Goal: Use online tool/utility: Utilize a website feature to perform a specific function

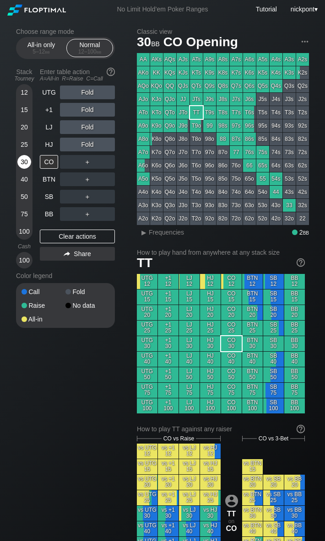
click at [27, 162] on div "30" at bounding box center [24, 162] width 14 height 14
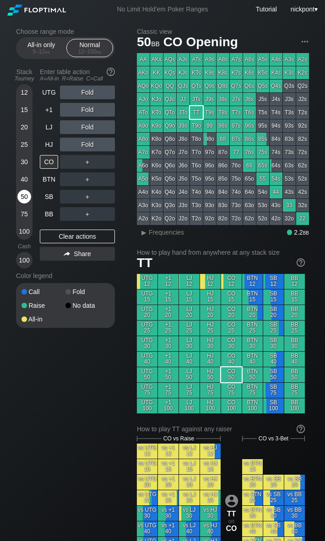
click at [25, 193] on div "50" at bounding box center [24, 197] width 14 height 14
click at [92, 108] on div "R ✕" at bounding box center [88, 110] width 18 height 14
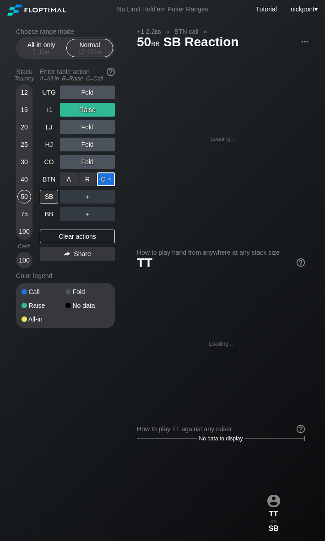
click at [101, 177] on div "C ✕" at bounding box center [106, 180] width 18 height 14
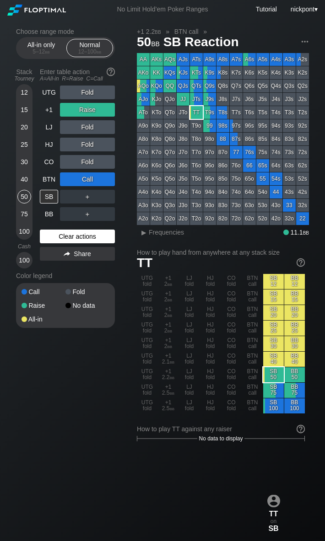
click at [73, 232] on div "Clear actions" at bounding box center [77, 237] width 75 height 14
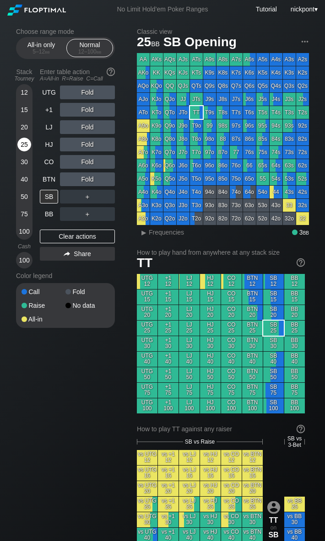
click at [22, 141] on div "25" at bounding box center [24, 145] width 14 height 14
click at [27, 144] on div "25" at bounding box center [24, 145] width 14 height 14
click at [85, 144] on div "R ✕" at bounding box center [88, 145] width 18 height 14
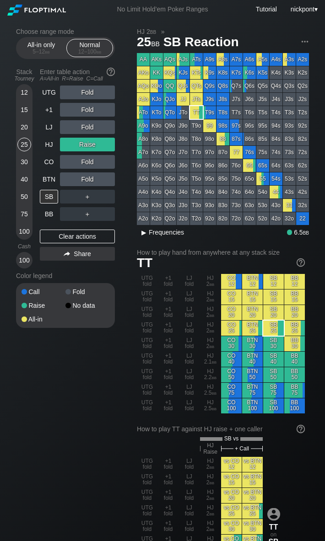
click at [144, 234] on div "▸" at bounding box center [144, 232] width 12 height 11
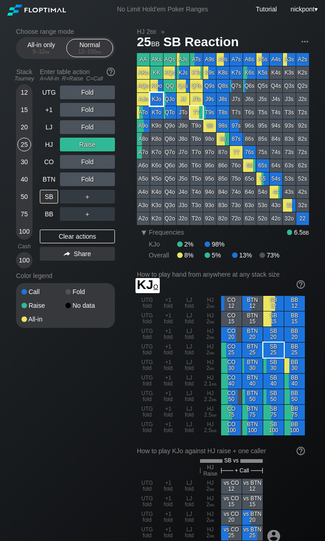
click at [157, 99] on div "KJo" at bounding box center [156, 99] width 13 height 13
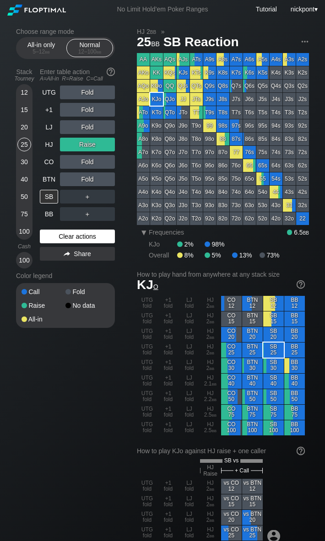
click at [92, 240] on div "Clear actions" at bounding box center [77, 237] width 75 height 14
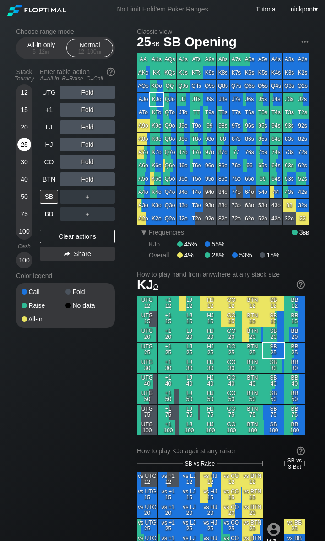
click at [20, 142] on div "25" at bounding box center [24, 145] width 14 height 14
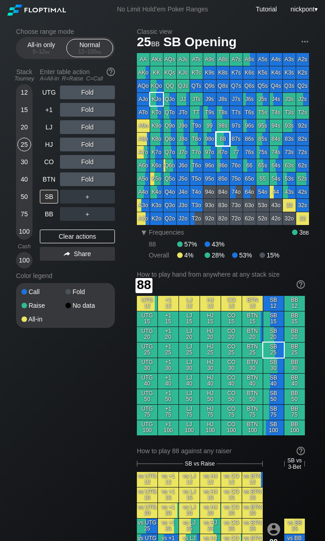
click at [226, 139] on div "88" at bounding box center [222, 139] width 13 height 13
click at [65, 146] on div "A ✕" at bounding box center [69, 145] width 18 height 14
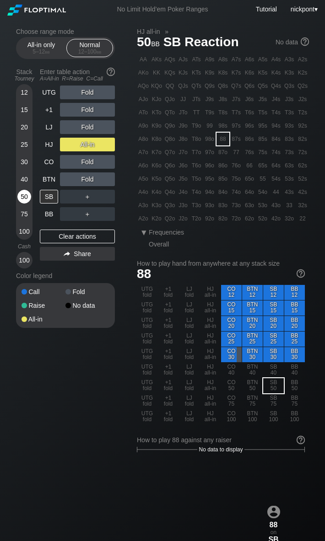
click at [26, 197] on div "50" at bounding box center [24, 197] width 14 height 14
click at [79, 240] on div "Clear actions" at bounding box center [77, 237] width 75 height 14
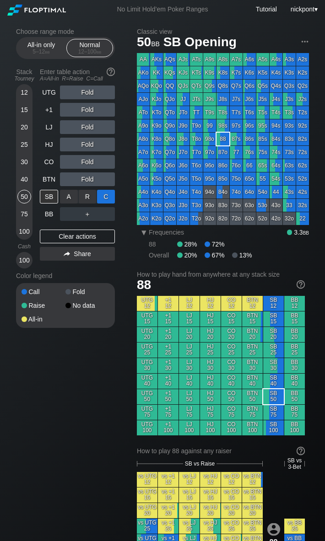
click at [102, 196] on div "C ✕" at bounding box center [106, 197] width 18 height 14
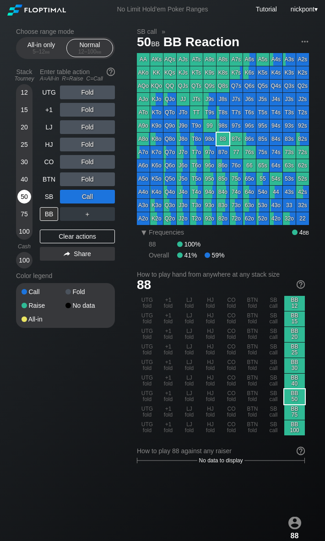
click at [25, 192] on div "50" at bounding box center [24, 197] width 14 height 14
click at [89, 197] on div "R ✕" at bounding box center [88, 197] width 18 height 14
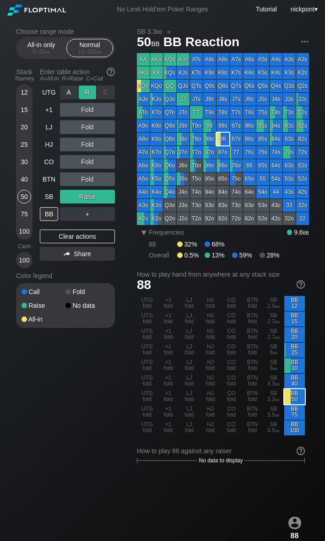
click at [92, 93] on div "R ✕" at bounding box center [88, 93] width 18 height 14
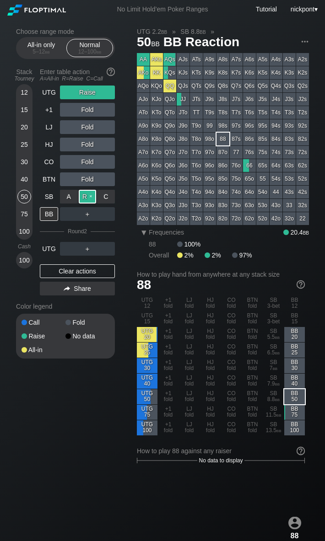
click at [92, 197] on div "R ✕" at bounding box center [88, 197] width 18 height 14
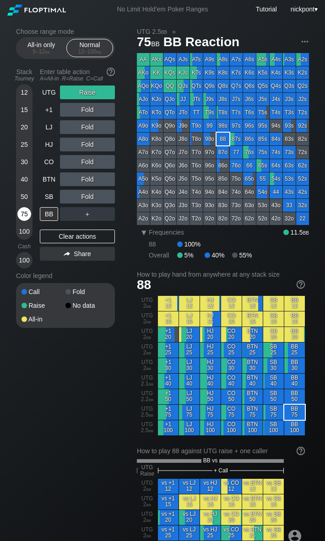
click at [23, 215] on div "75" at bounding box center [24, 214] width 14 height 14
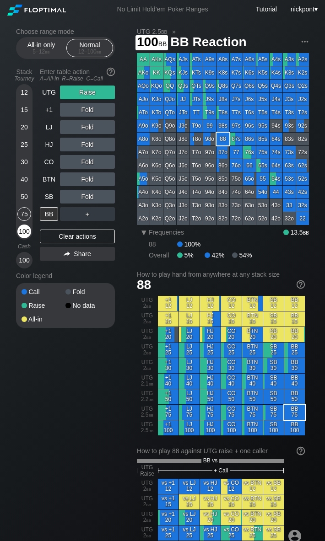
click at [23, 233] on div "100" at bounding box center [24, 232] width 14 height 14
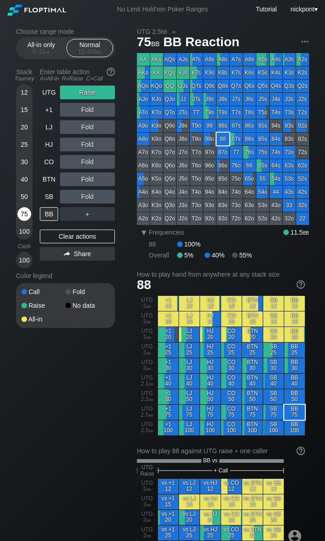
click at [27, 212] on div "75" at bounding box center [24, 214] width 14 height 14
click at [87, 234] on div "Clear actions" at bounding box center [77, 237] width 75 height 14
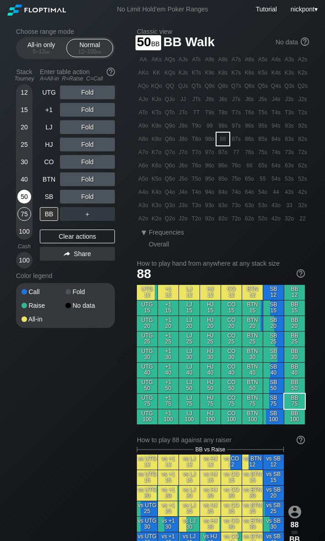
click at [26, 193] on div "50" at bounding box center [24, 197] width 14 height 14
click at [22, 162] on div "30" at bounding box center [24, 162] width 14 height 14
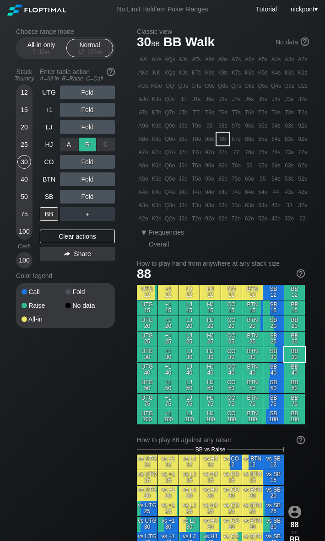
click at [86, 143] on div "R ✕" at bounding box center [88, 145] width 18 height 14
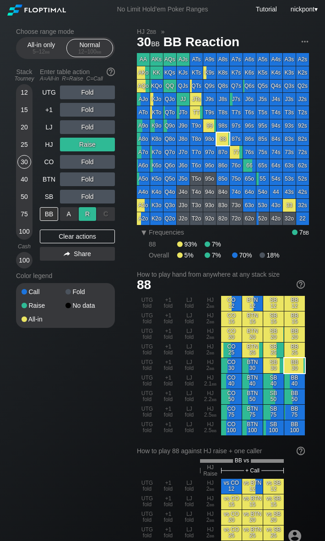
click at [81, 212] on div "R ✕" at bounding box center [88, 214] width 18 height 14
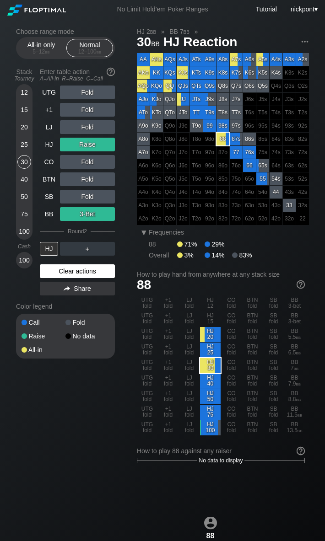
click at [57, 273] on div "Clear actions" at bounding box center [77, 272] width 75 height 14
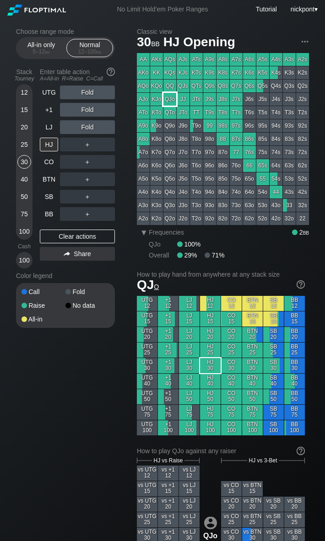
click at [170, 100] on div "QJo" at bounding box center [169, 99] width 13 height 13
click at [88, 94] on div "R ✕" at bounding box center [88, 93] width 18 height 14
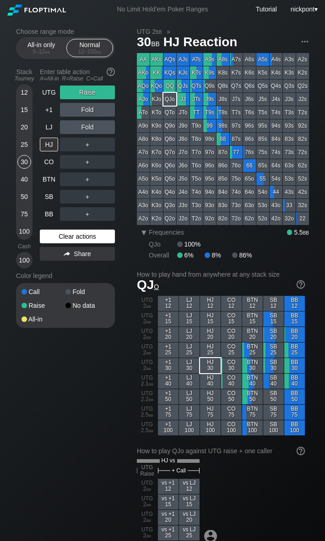
click at [83, 235] on div "Clear actions" at bounding box center [77, 237] width 75 height 14
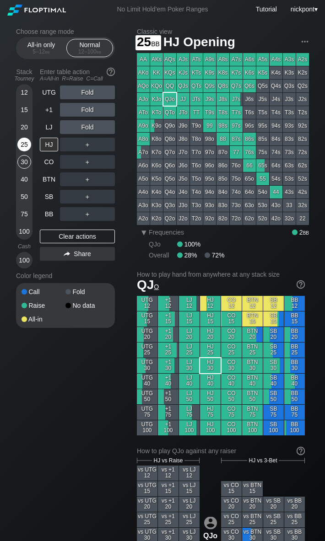
click at [23, 145] on div "25" at bounding box center [24, 145] width 14 height 14
click at [91, 162] on div "R ✕" at bounding box center [88, 162] width 18 height 14
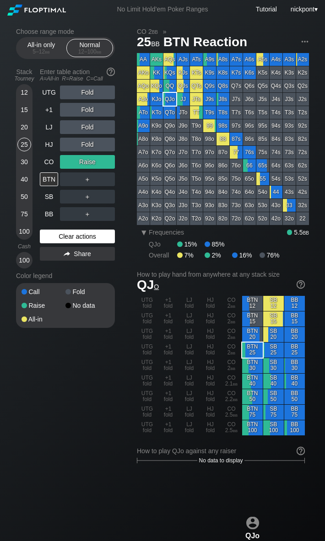
click at [82, 238] on div "Clear actions" at bounding box center [77, 237] width 75 height 14
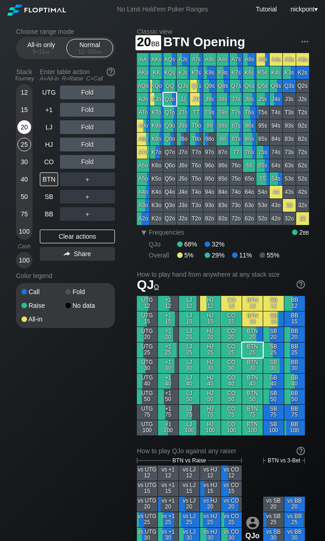
click at [25, 124] on div "20" at bounding box center [24, 127] width 14 height 14
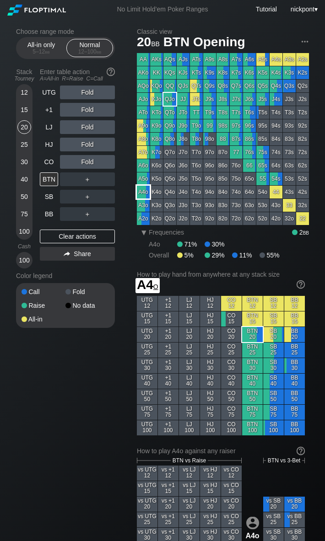
click at [144, 194] on div "A4o" at bounding box center [143, 192] width 13 height 13
click at [86, 146] on div "R ✕" at bounding box center [88, 145] width 18 height 14
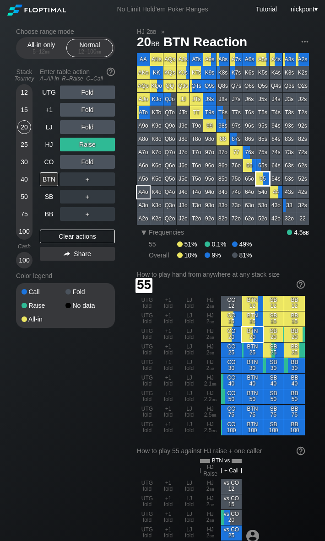
click at [265, 180] on div "55" at bounding box center [262, 179] width 13 height 13
click at [91, 145] on div "R ✕" at bounding box center [88, 145] width 18 height 14
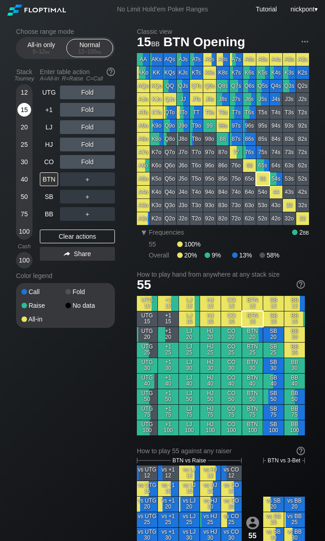
click at [22, 111] on div "15" at bounding box center [24, 110] width 14 height 14
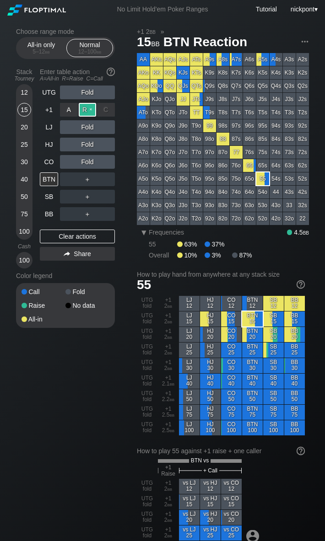
click at [92, 112] on div "R ✕" at bounding box center [88, 110] width 18 height 14
click at [101, 162] on div "C ✕" at bounding box center [106, 162] width 18 height 14
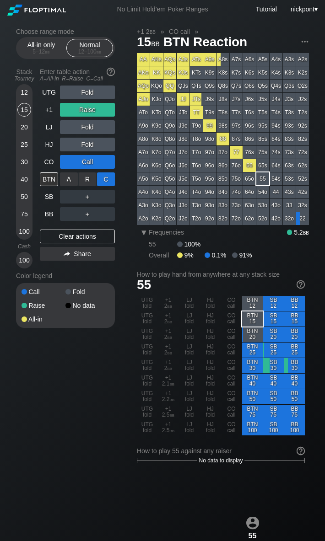
click at [108, 180] on div "C ✕" at bounding box center [106, 180] width 18 height 14
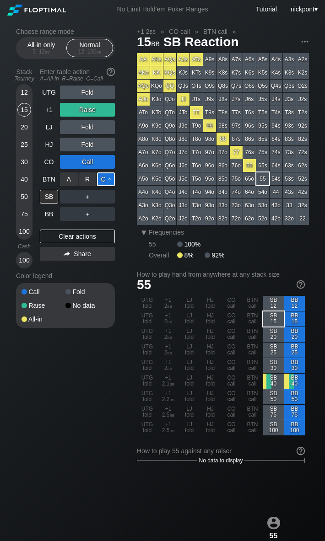
click at [110, 177] on div "C ✕" at bounding box center [106, 180] width 18 height 14
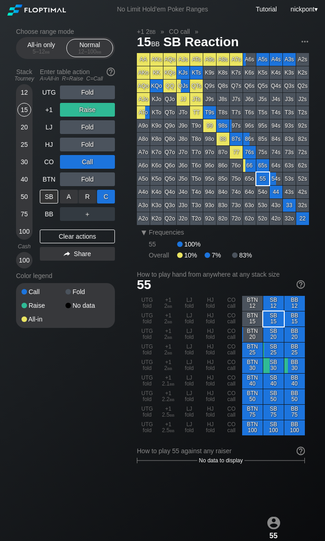
click at [104, 198] on div "C ✕" at bounding box center [106, 197] width 18 height 14
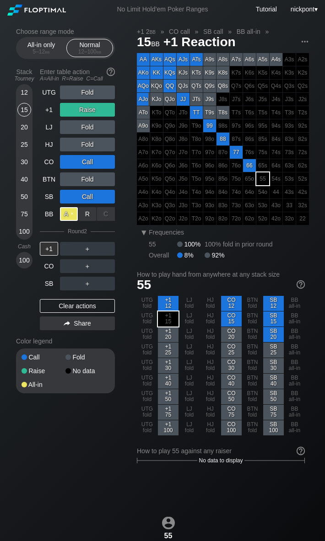
click at [68, 218] on div "A ✕" at bounding box center [69, 214] width 18 height 14
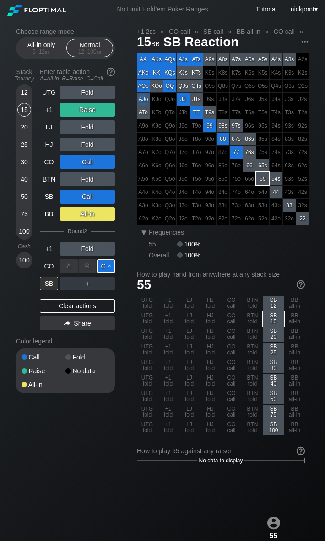
click at [106, 263] on div "C ✕" at bounding box center [106, 266] width 18 height 14
